Goal: Check status: Check status

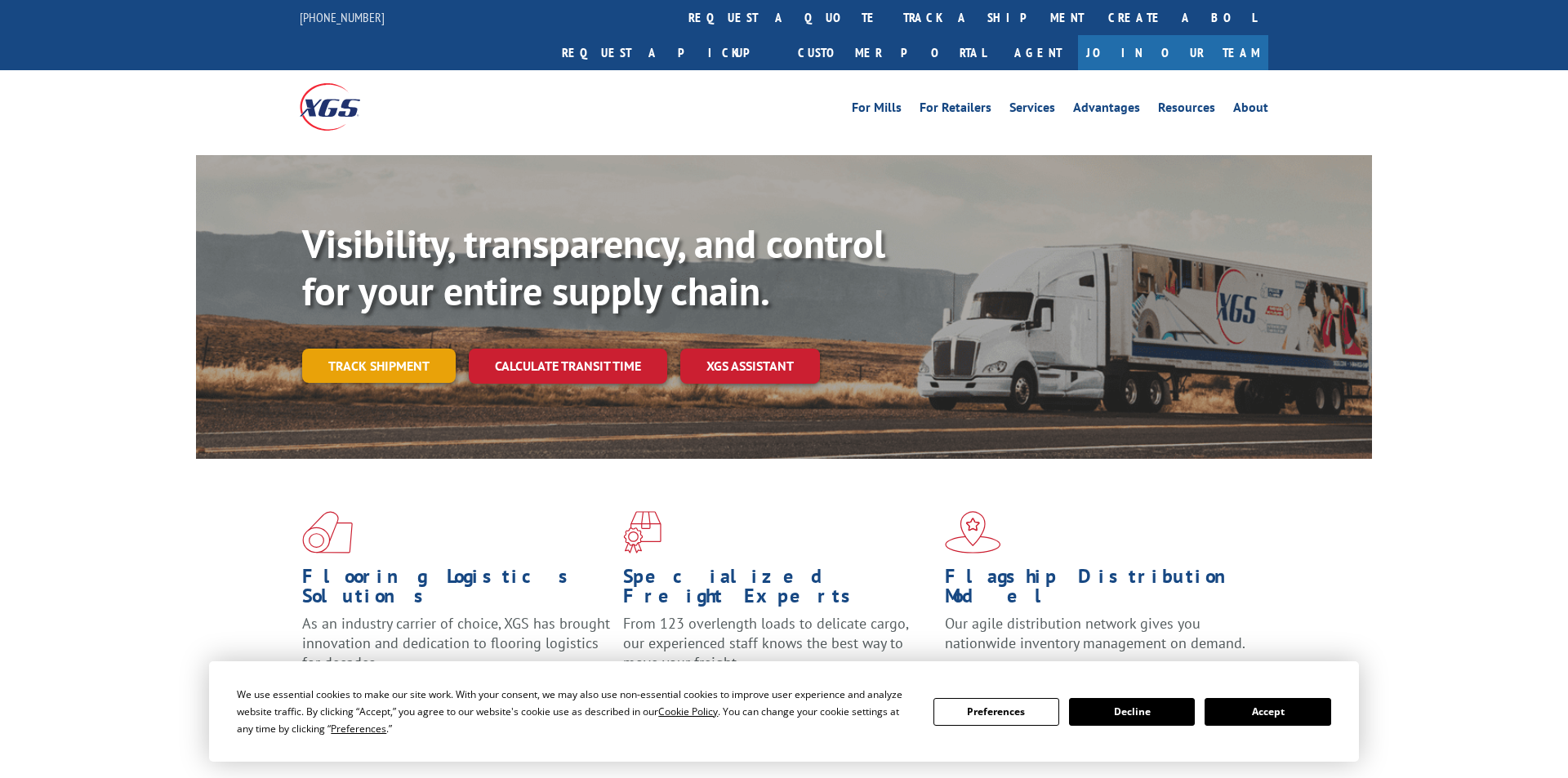
click at [394, 348] on link "Track shipment" at bounding box center [379, 366] width 154 height 35
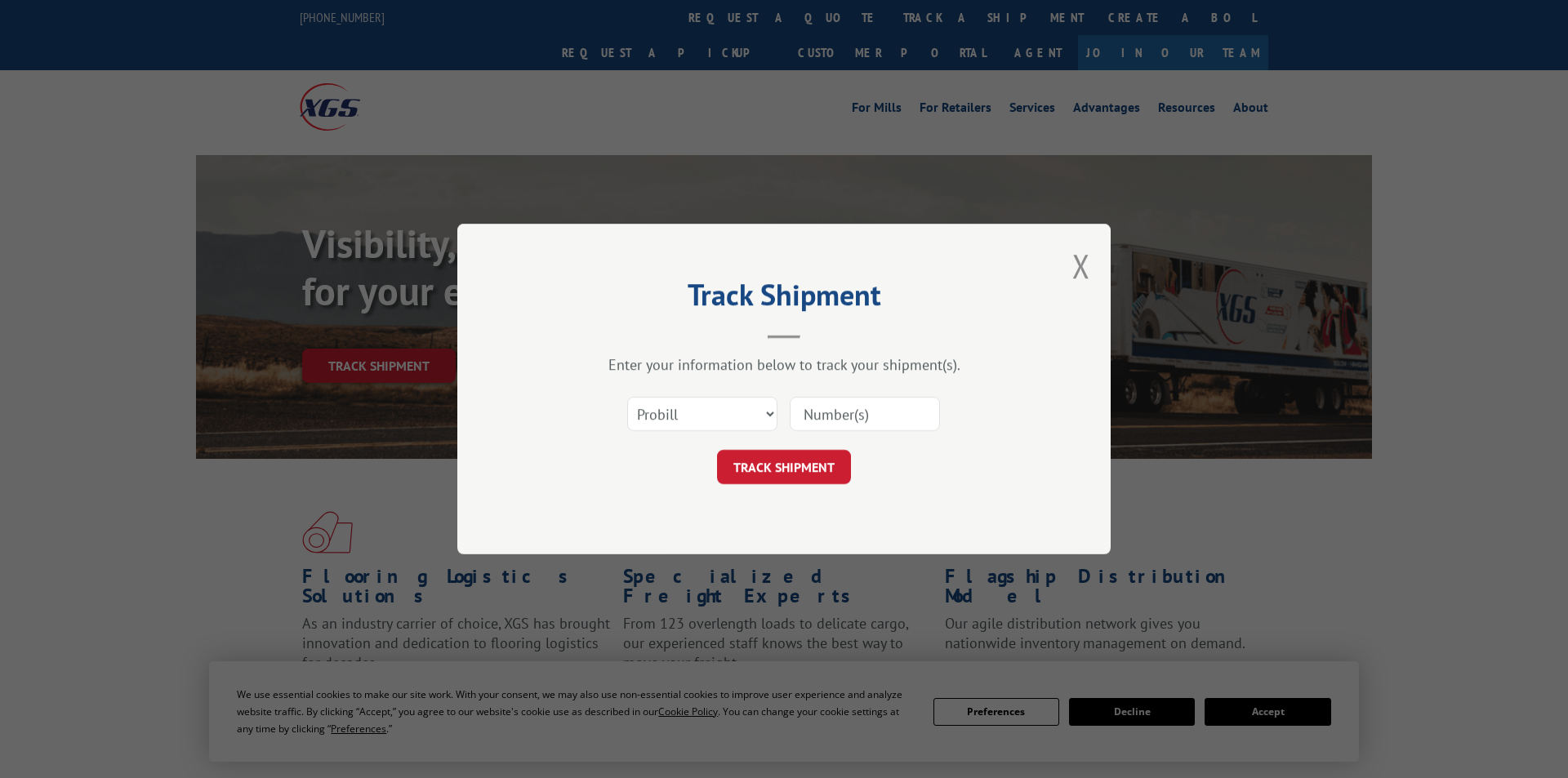
click at [824, 420] on input at bounding box center [865, 414] width 150 height 35
click at [823, 419] on input at bounding box center [865, 414] width 150 height 35
click at [852, 412] on input at bounding box center [865, 414] width 150 height 35
paste input "2797145"
type input "2797145"
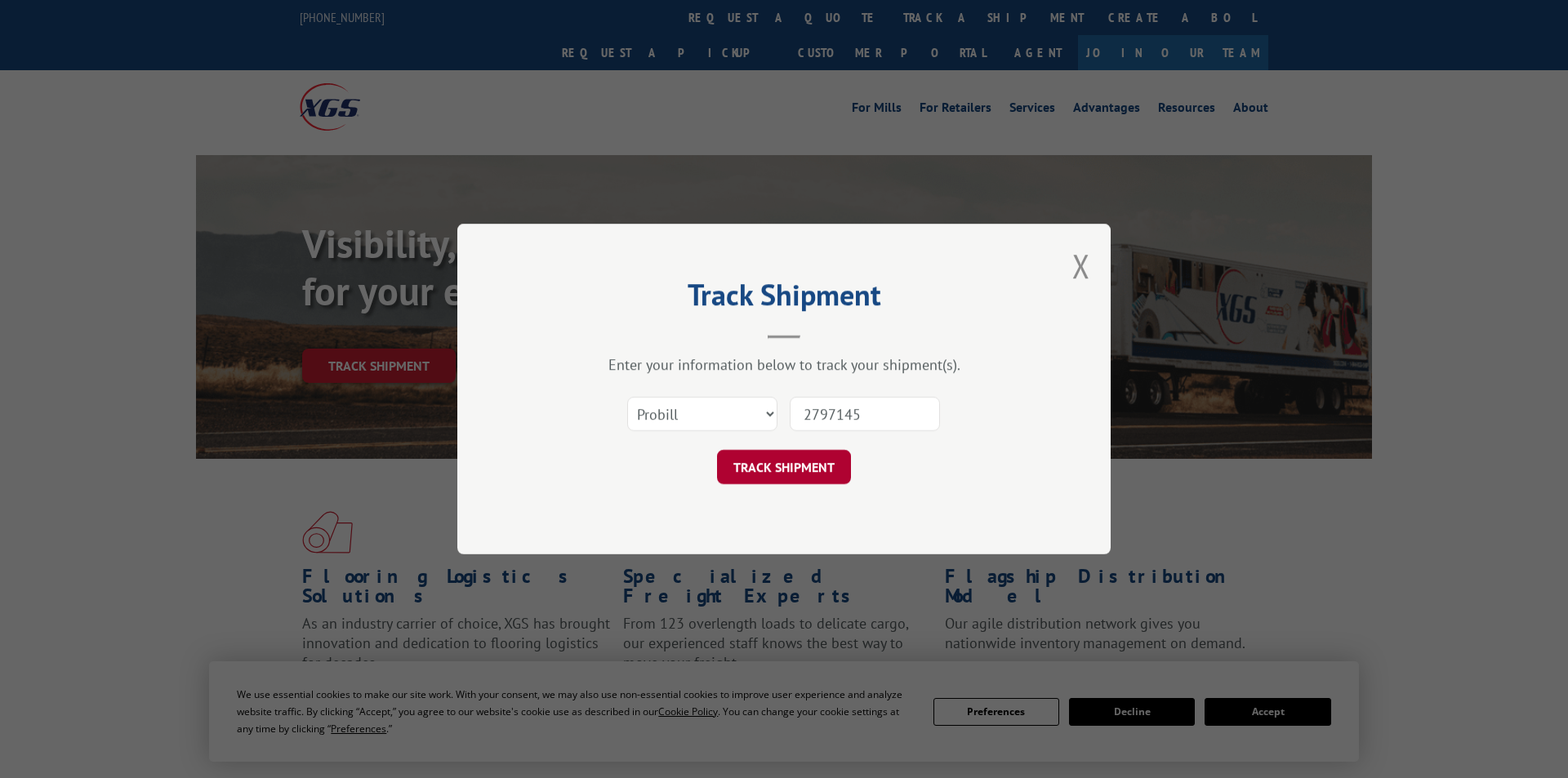
click at [784, 464] on button "TRACK SHIPMENT" at bounding box center [784, 467] width 134 height 35
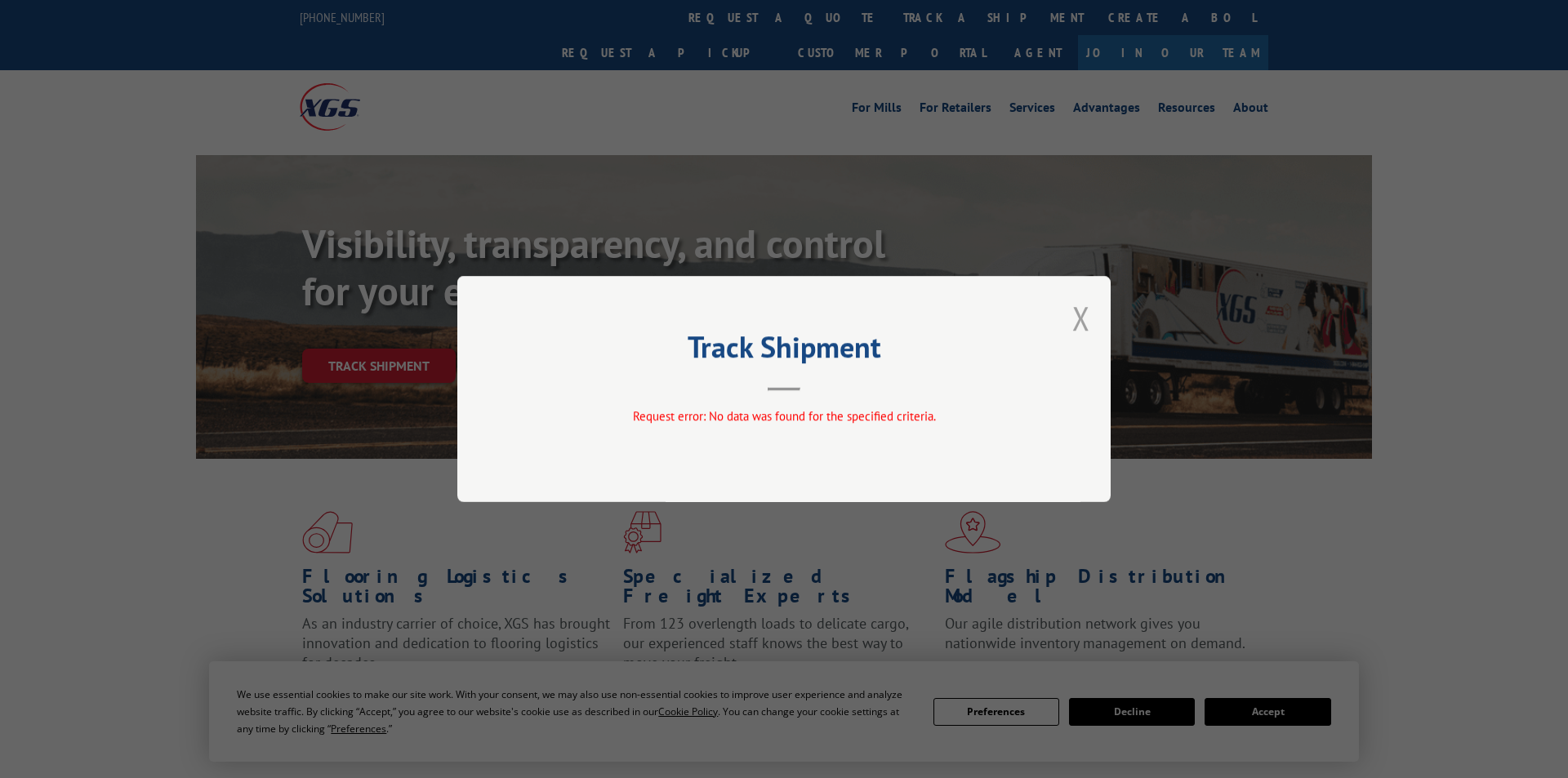
click at [1076, 323] on button "Close modal" at bounding box center [1080, 317] width 18 height 43
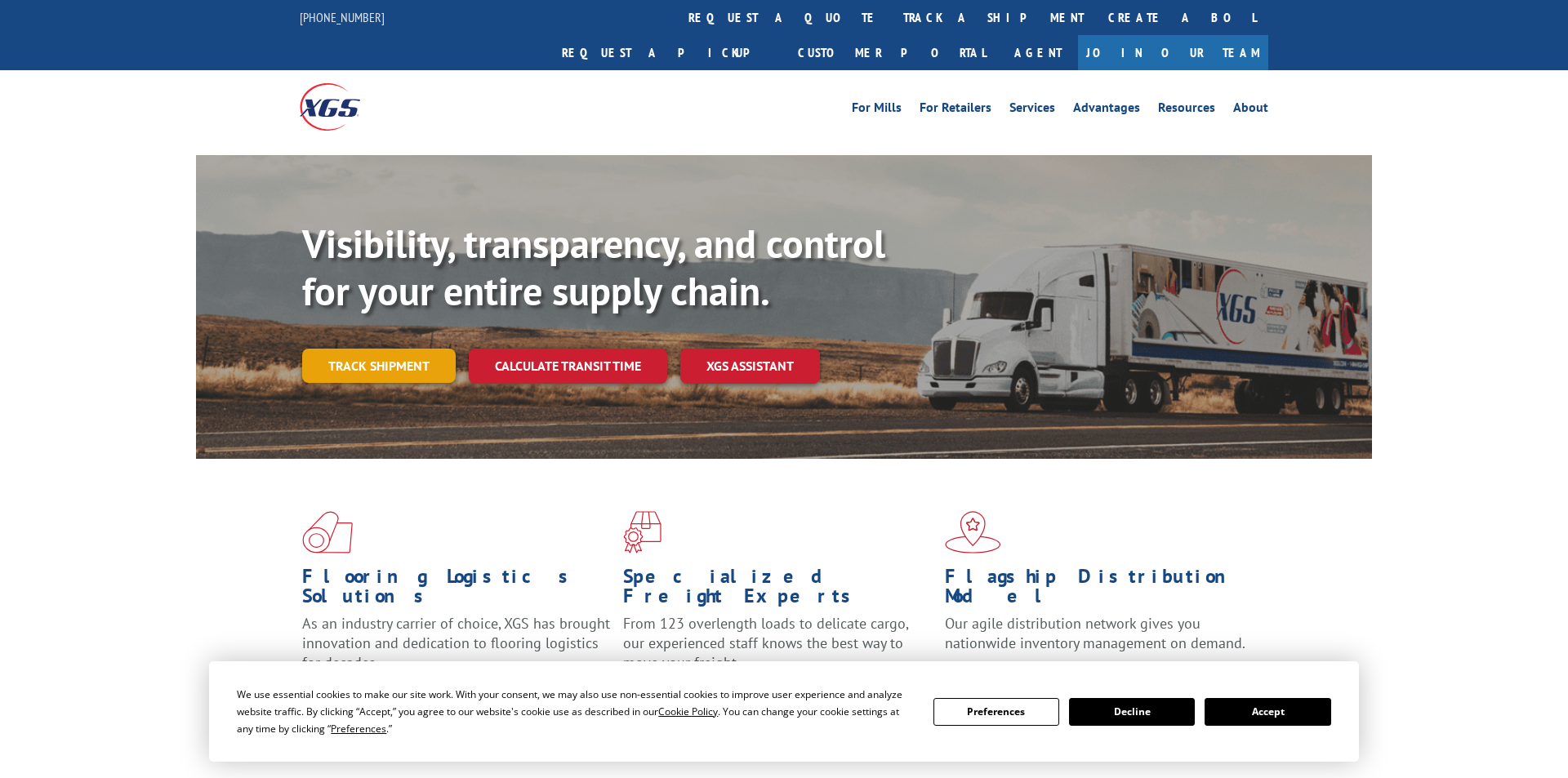
click at [407, 348] on link "Track shipment" at bounding box center [379, 366] width 154 height 35
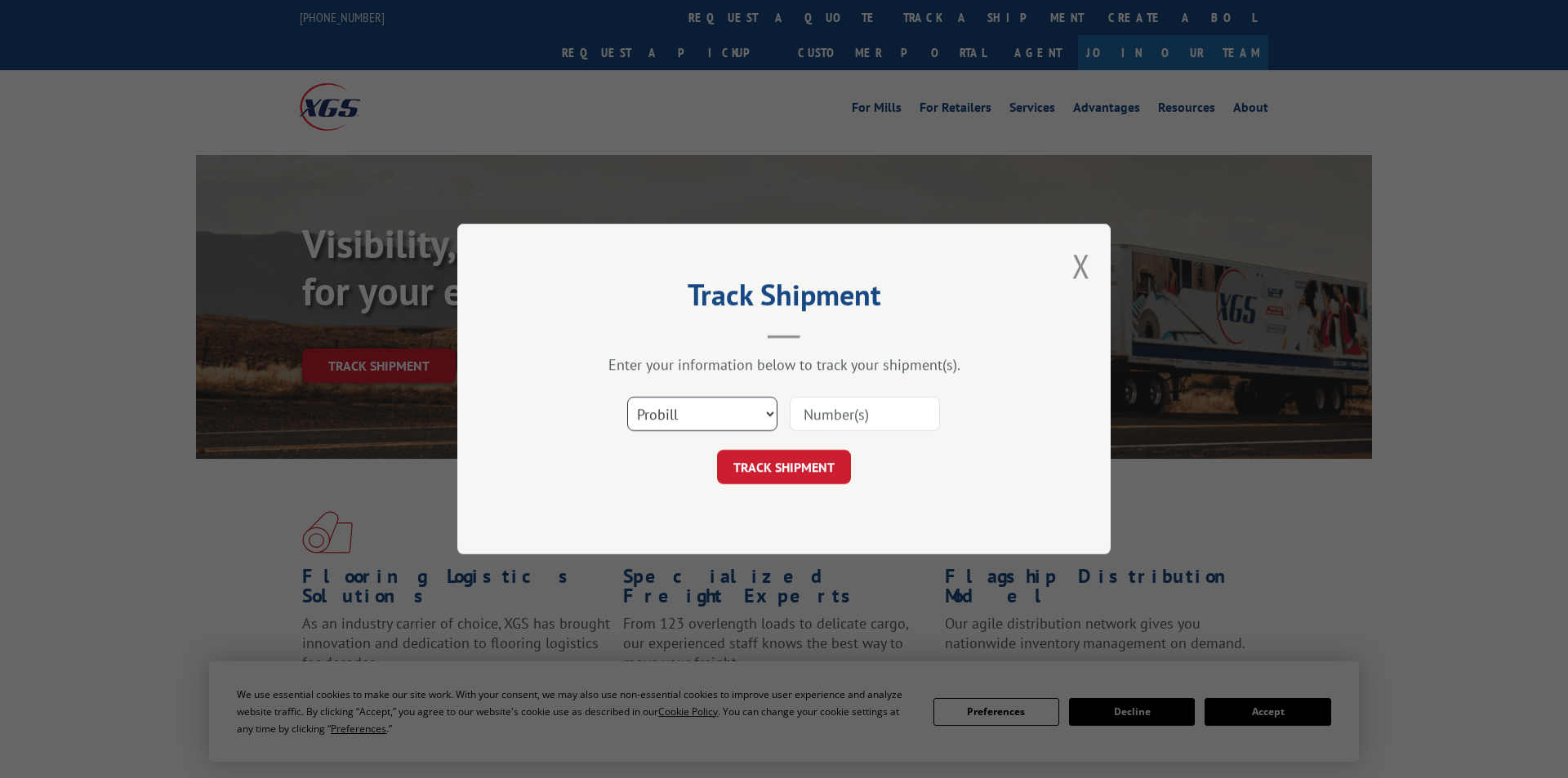
click at [627, 397] on select "Select category... Probill BOL PO" at bounding box center [702, 414] width 150 height 35
select select "po"
click option "PO" at bounding box center [0, 0] width 0 height 0
click at [884, 424] on input at bounding box center [865, 414] width 150 height 35
paste input "291734766"
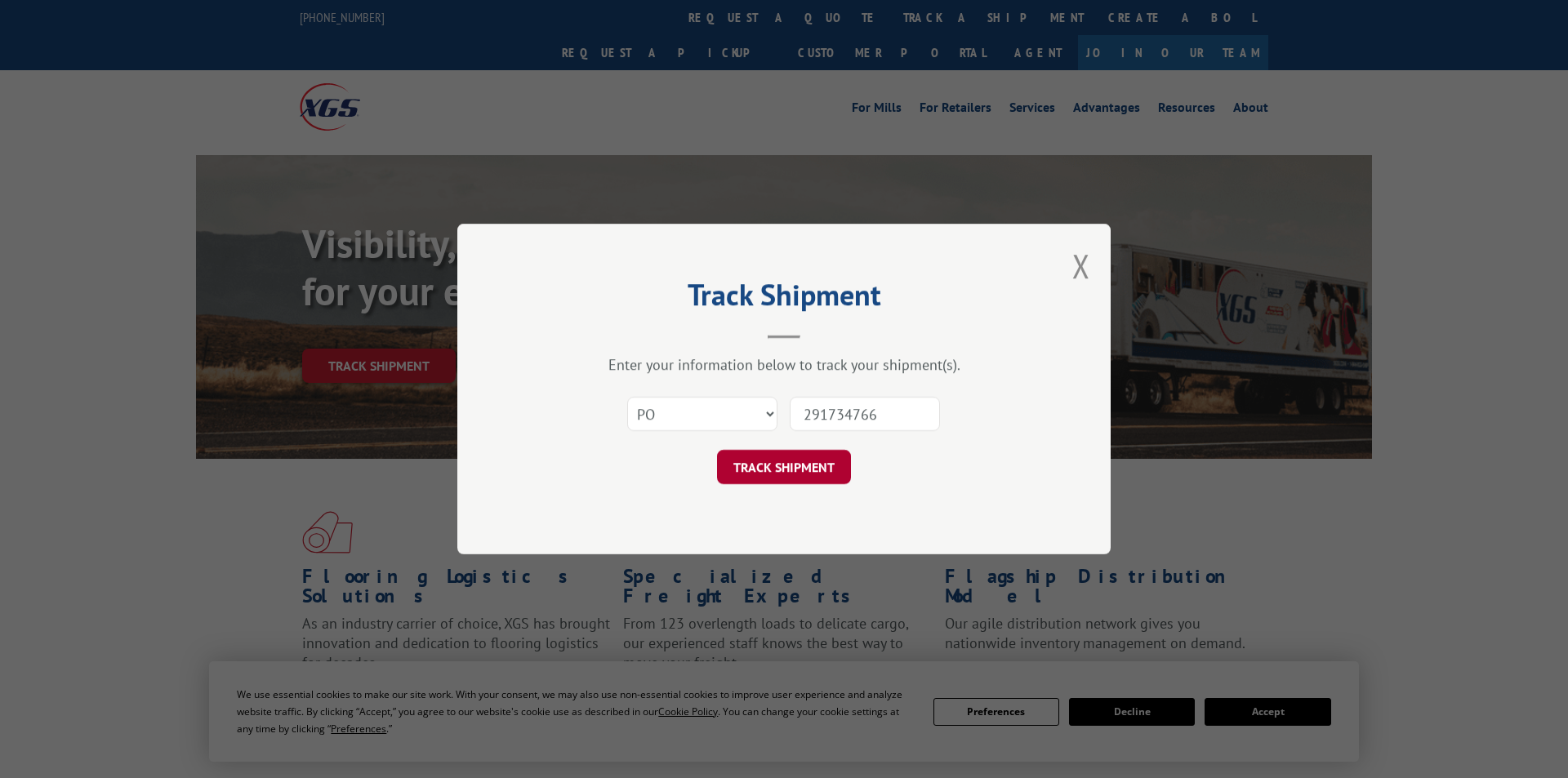
type input "291734766"
click at [800, 466] on button "TRACK SHIPMENT" at bounding box center [784, 467] width 134 height 35
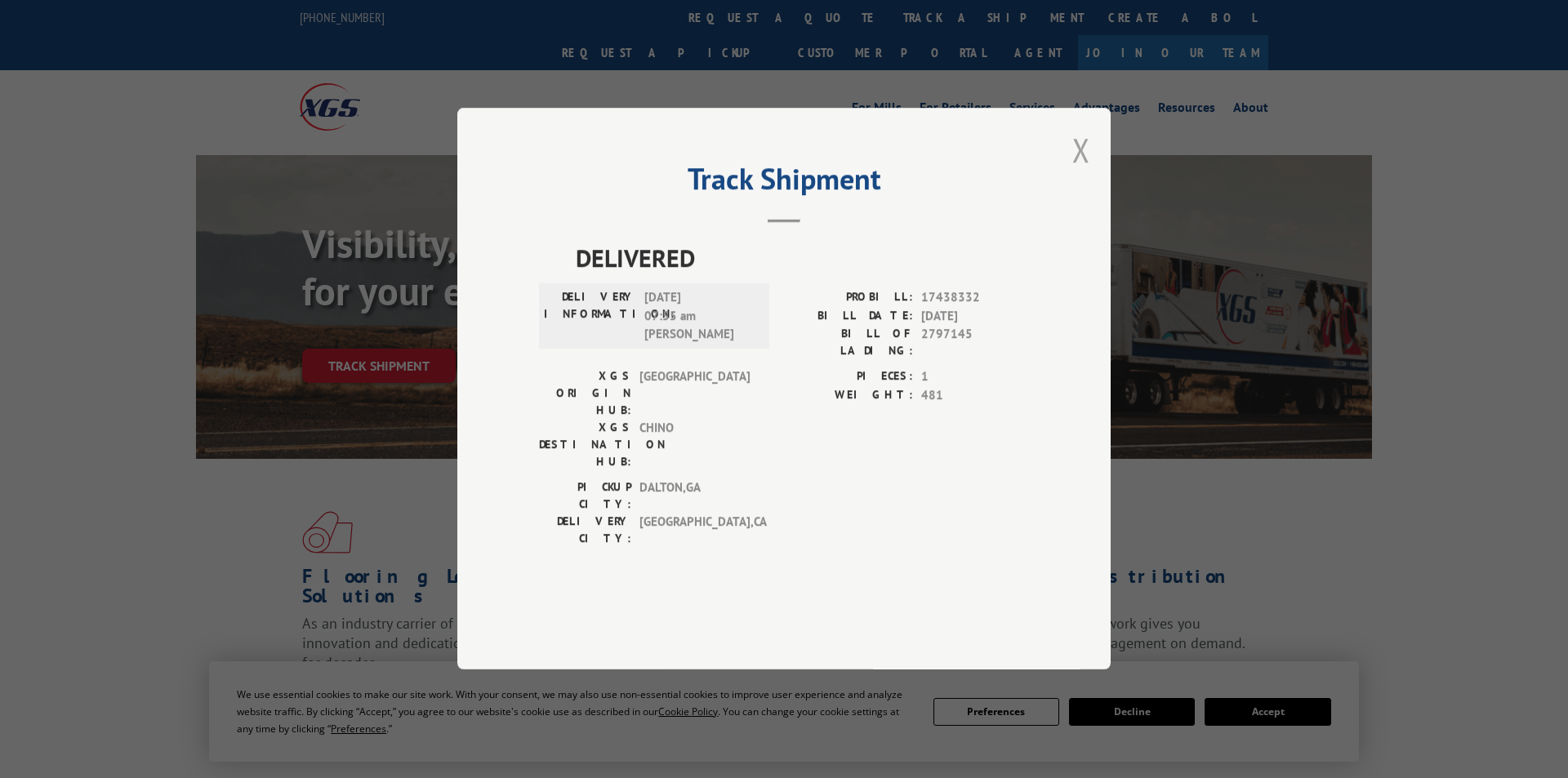
click at [1081, 172] on button "Close modal" at bounding box center [1080, 150] width 18 height 43
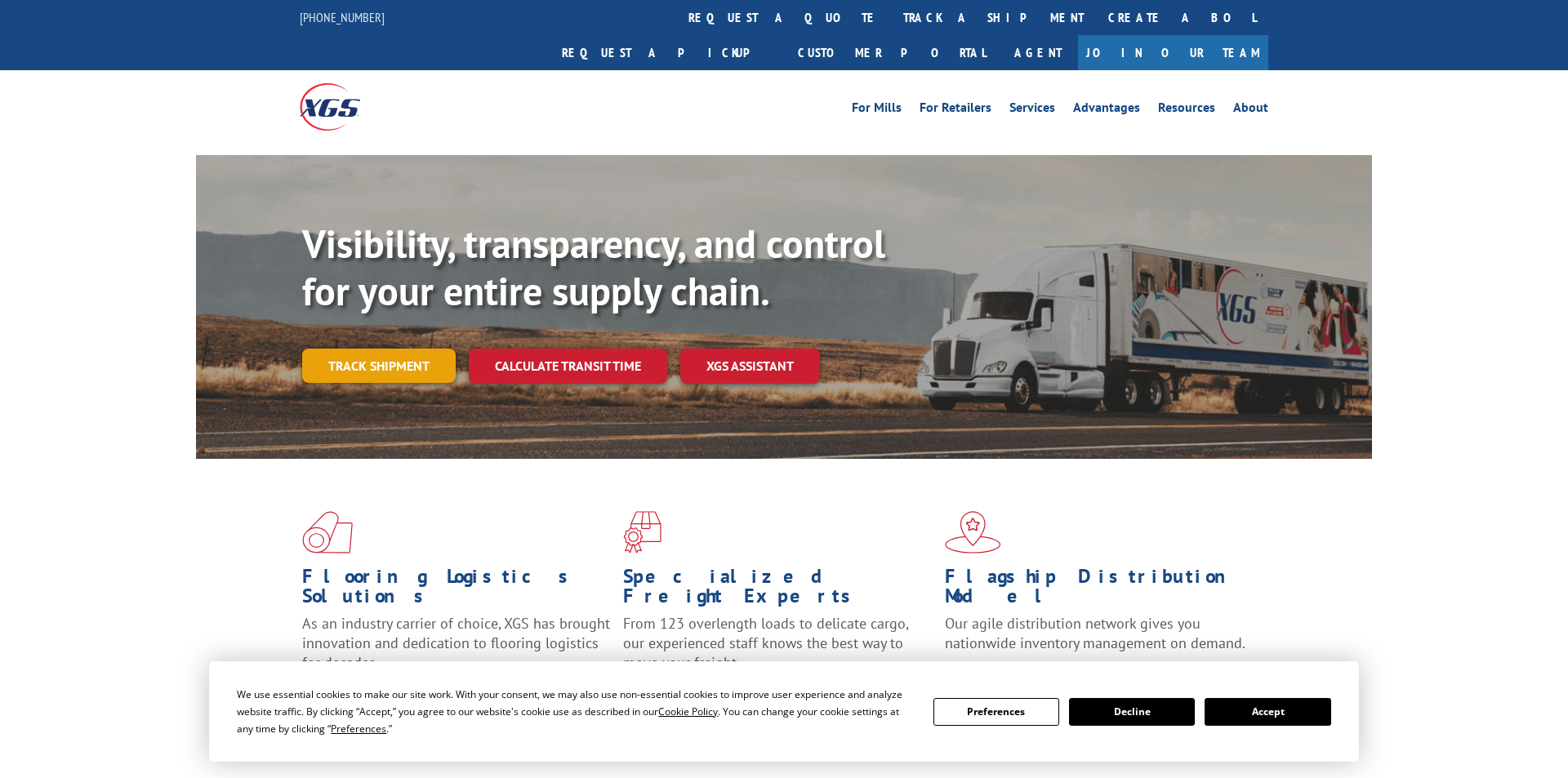
click at [407, 348] on link "Track shipment" at bounding box center [379, 366] width 154 height 35
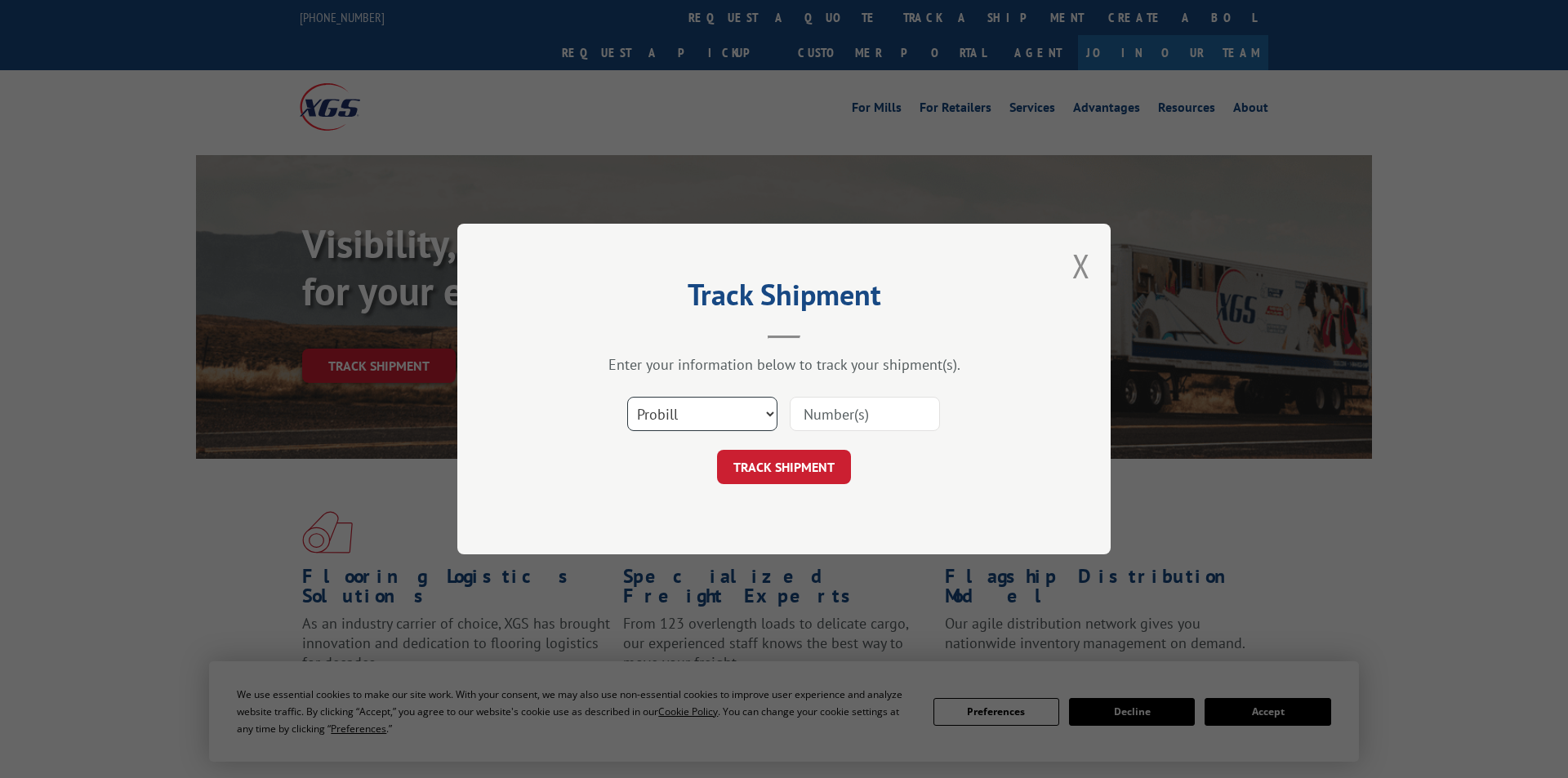
click at [627, 397] on select "Select category... Probill BOL PO" at bounding box center [702, 414] width 150 height 35
select select "po"
click option "PO" at bounding box center [0, 0] width 0 height 0
click at [816, 408] on input at bounding box center [865, 414] width 150 height 35
paste input "293691183"
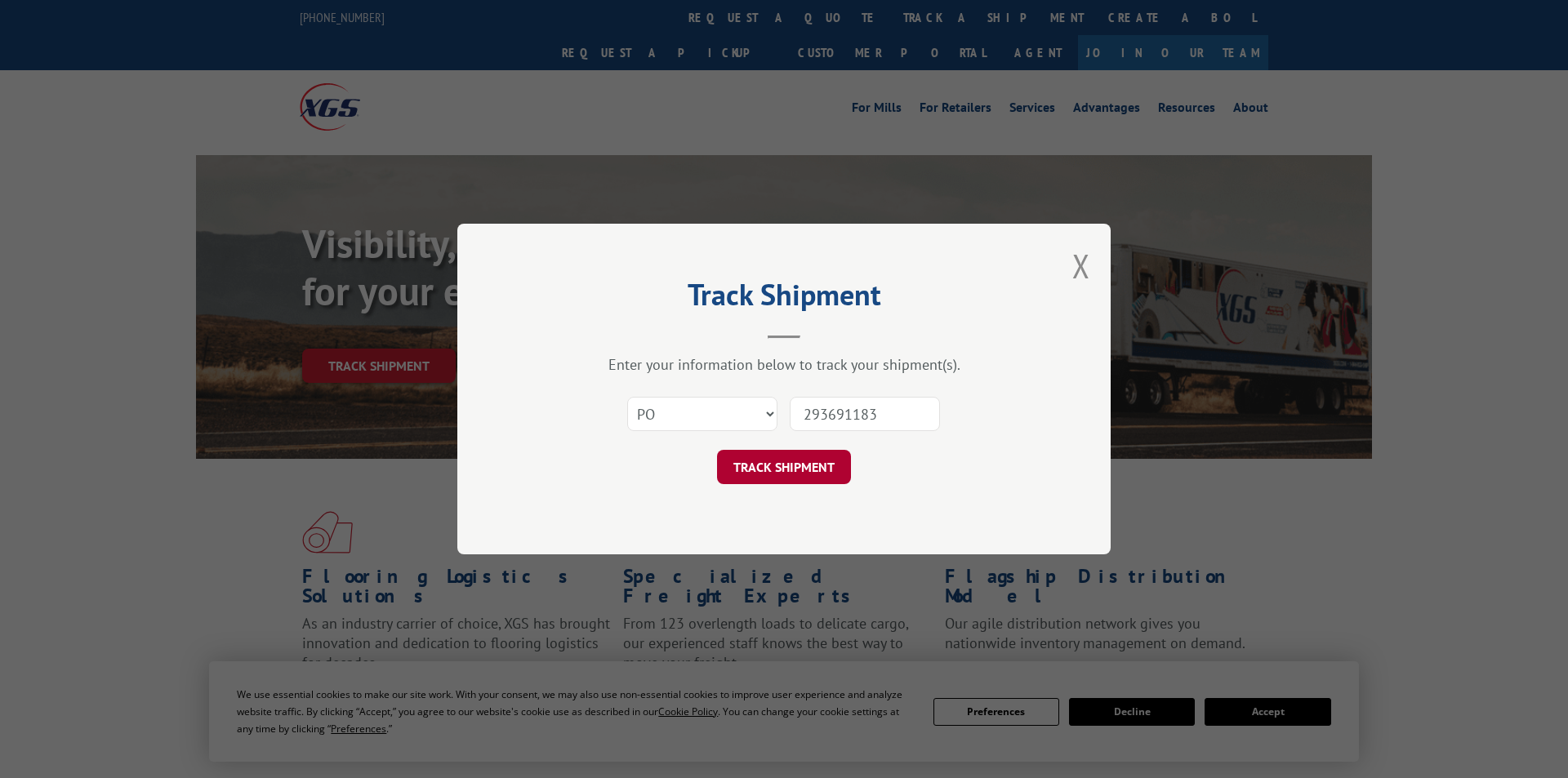
type input "293691183"
click at [813, 467] on button "TRACK SHIPMENT" at bounding box center [784, 467] width 134 height 35
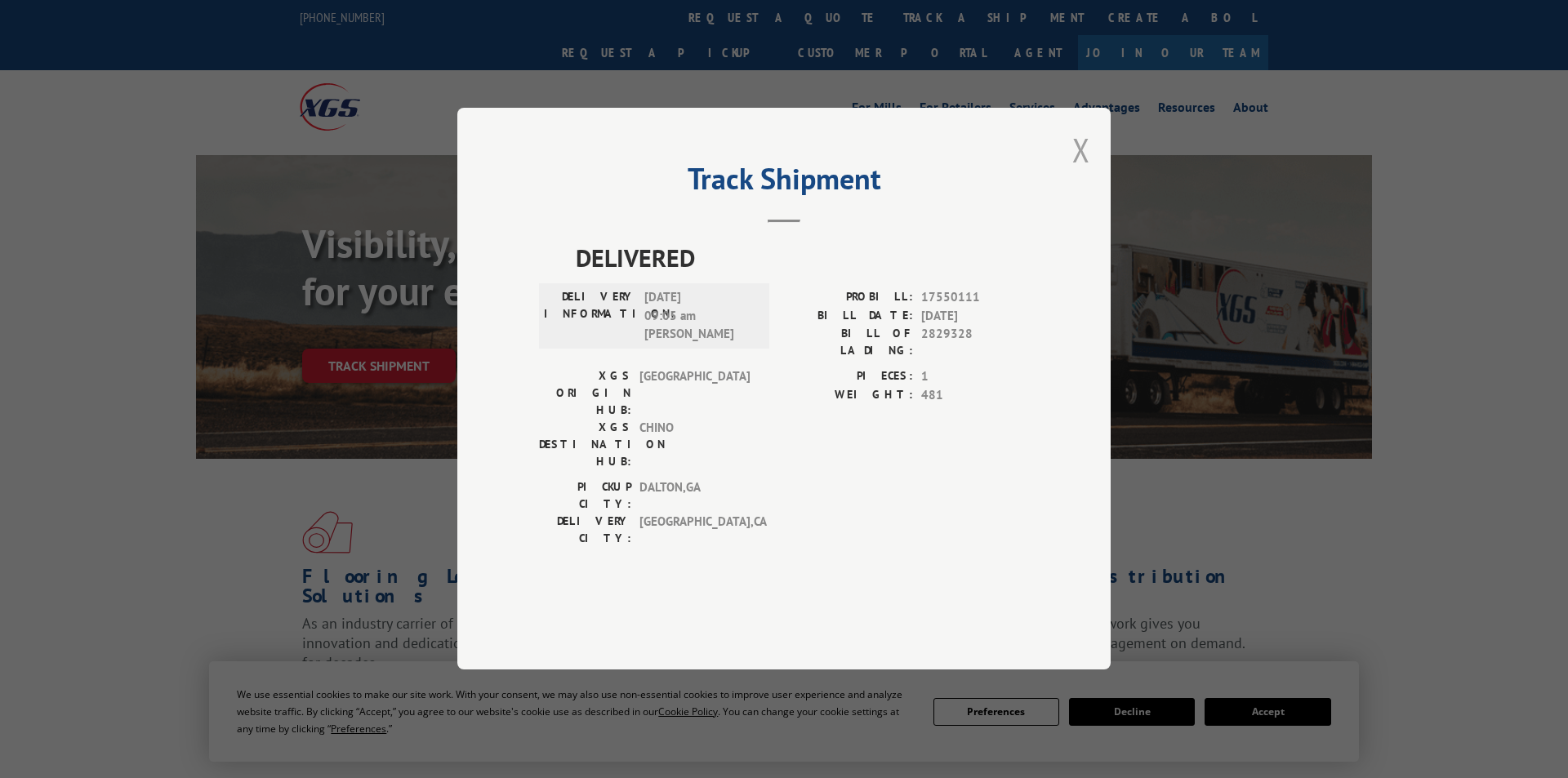
click at [1086, 172] on button "Close modal" at bounding box center [1080, 150] width 18 height 43
